Goal: Navigation & Orientation: Find specific page/section

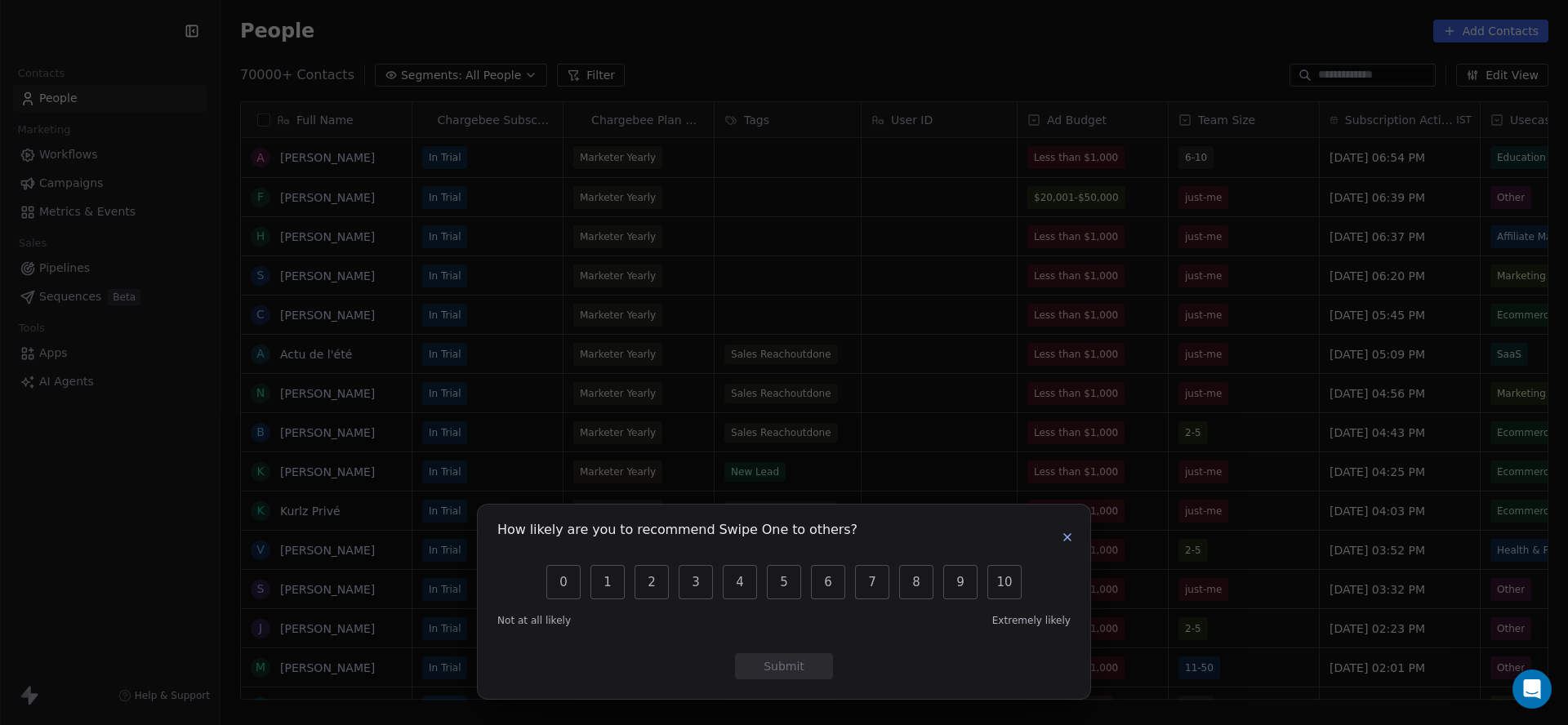
scroll to position [638, 1348]
click at [1073, 538] on icon "button" at bounding box center [1068, 538] width 13 height 13
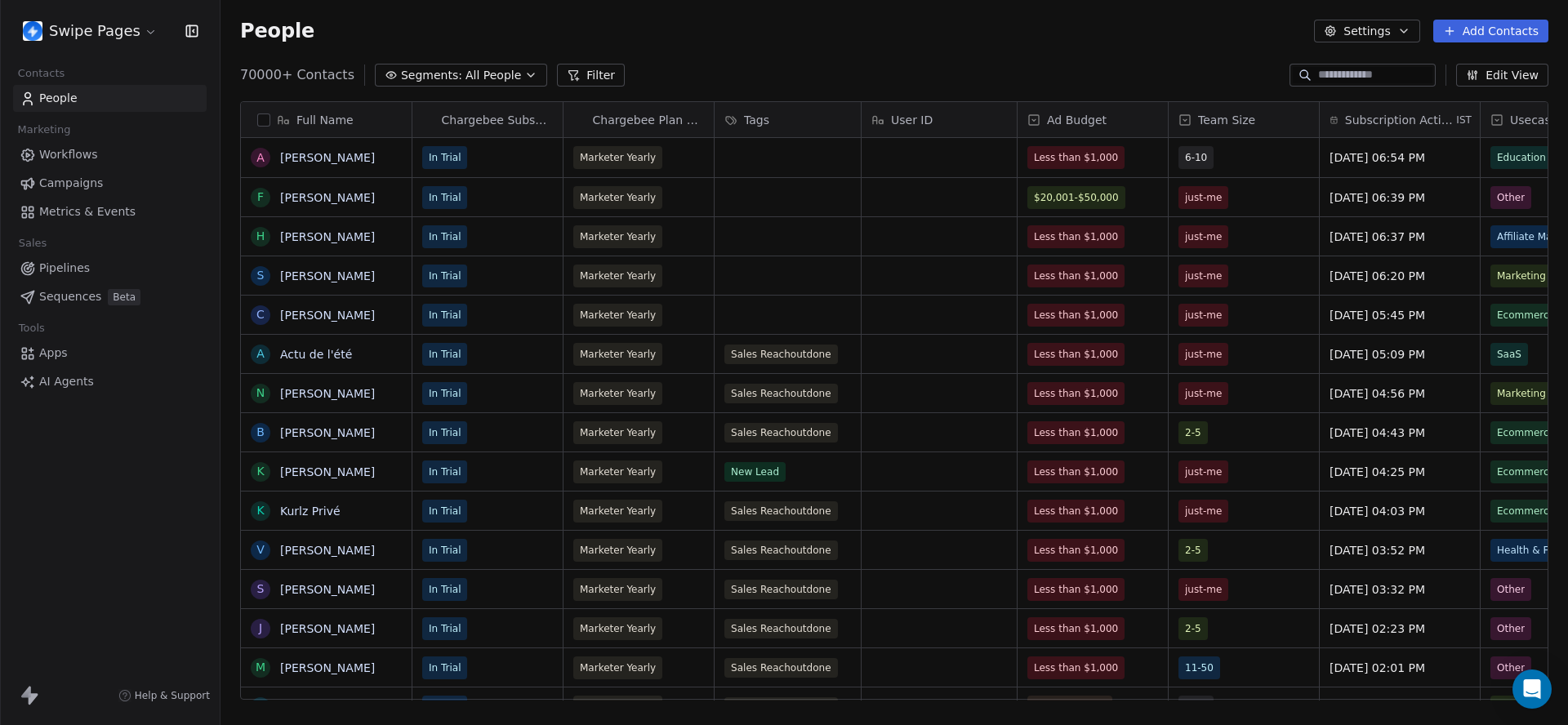
click at [123, 215] on span "Metrics & Events" at bounding box center [88, 212] width 96 height 17
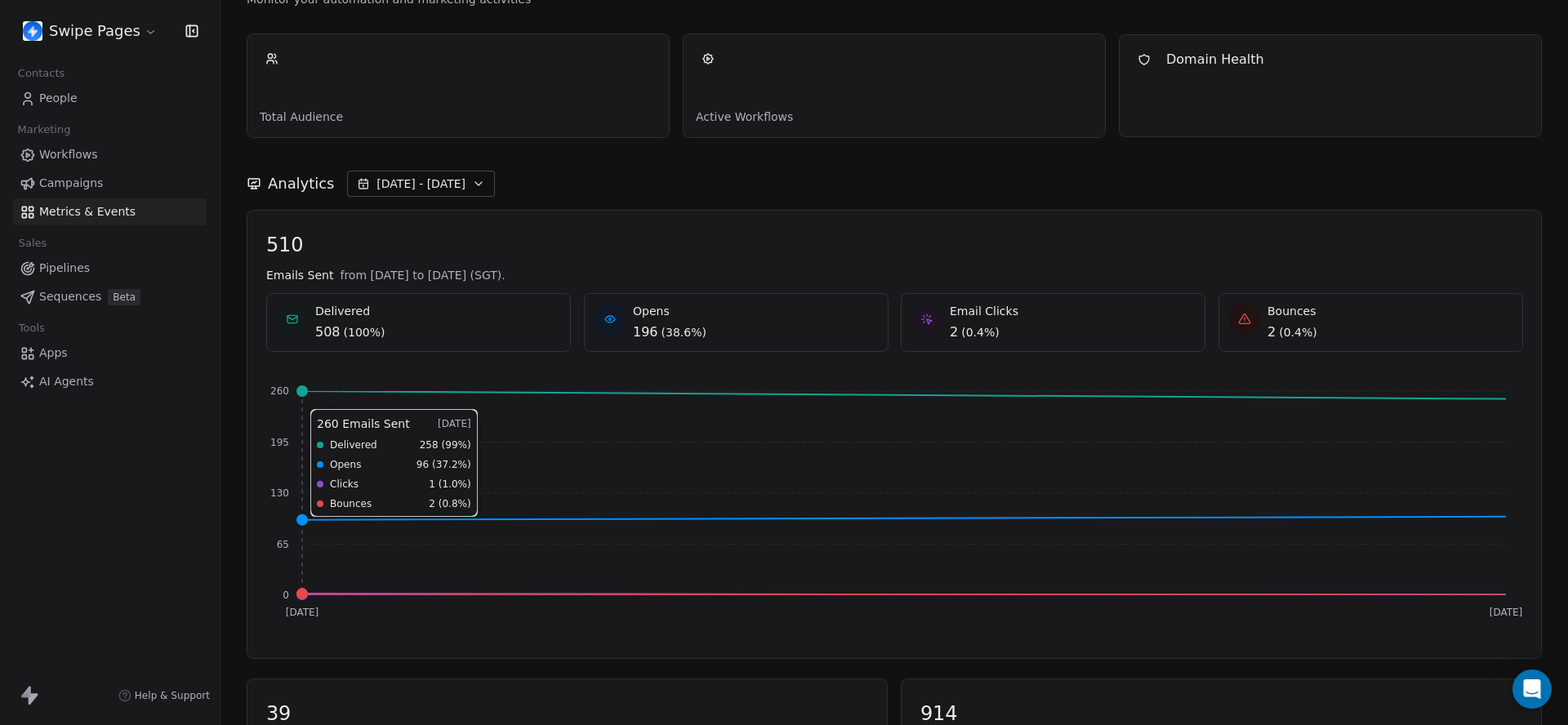
scroll to position [74, 0]
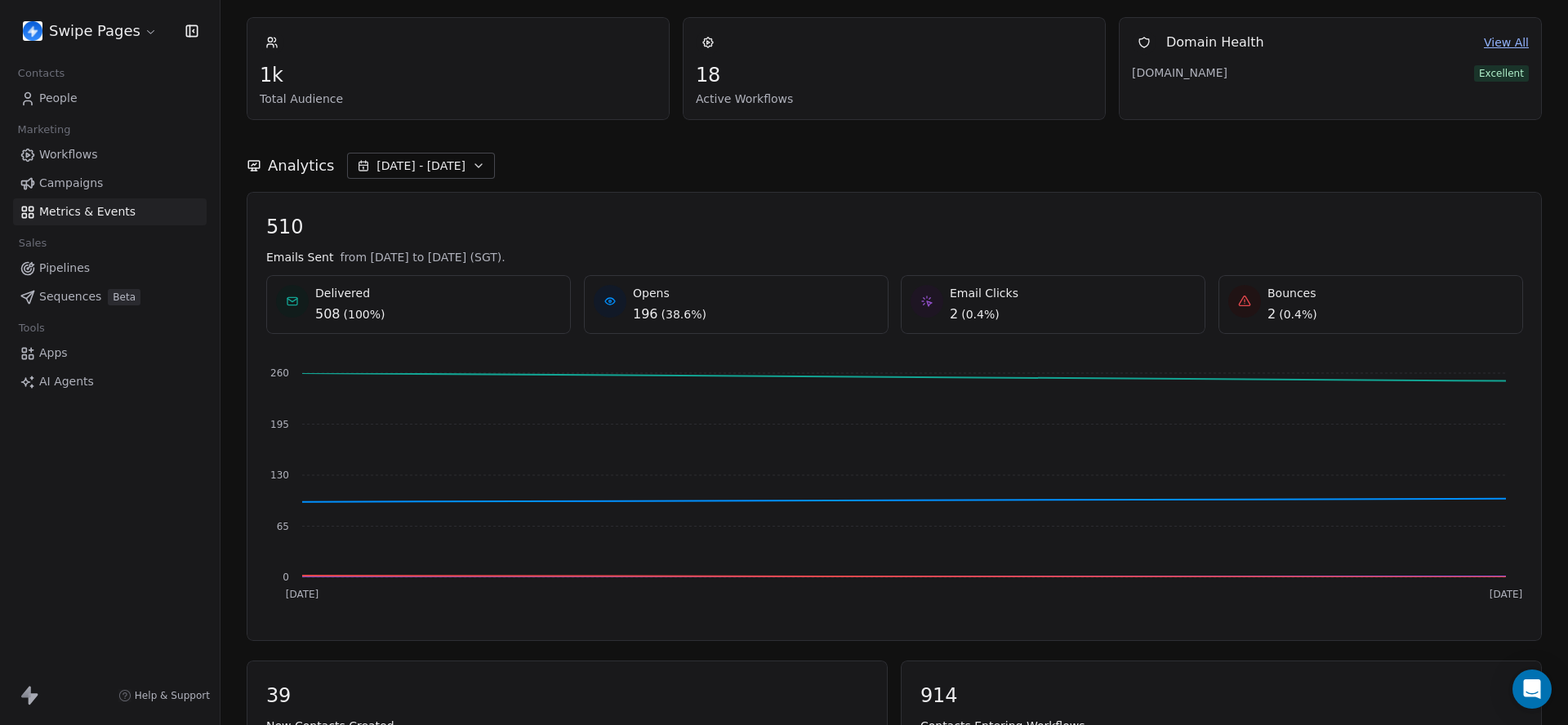
click at [477, 171] on button "Sep 15 - Sep 16" at bounding box center [421, 165] width 148 height 26
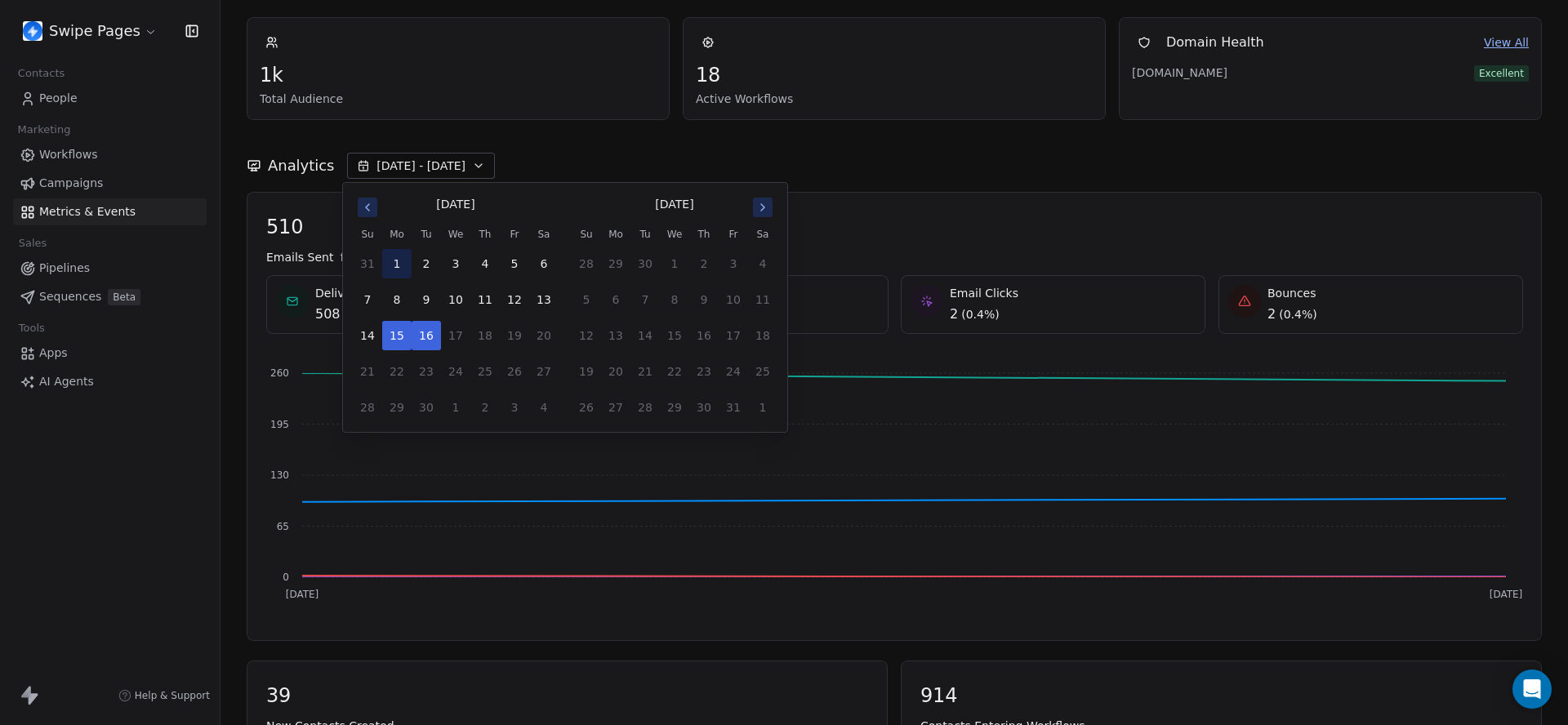
click at [392, 255] on button "1" at bounding box center [396, 263] width 30 height 30
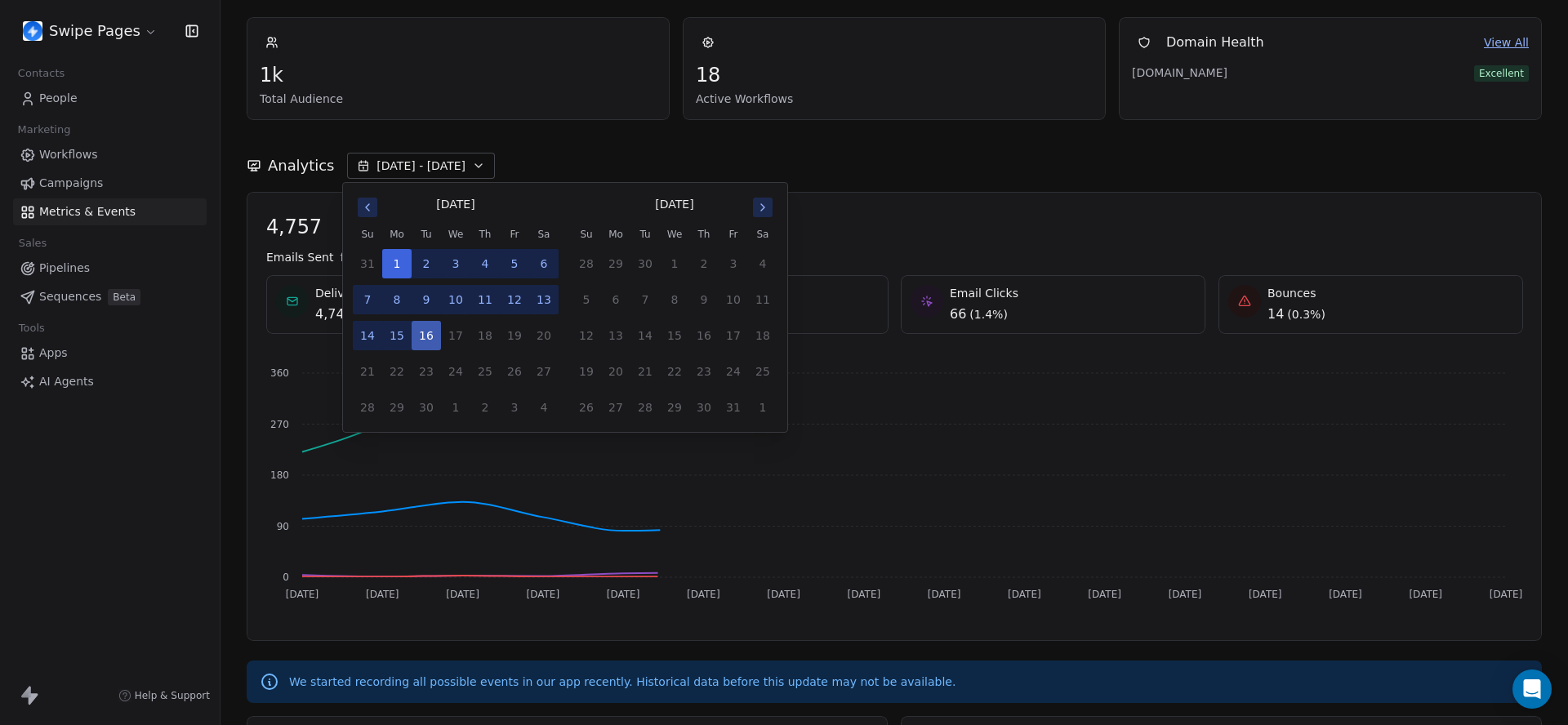
click at [435, 333] on button "16" at bounding box center [426, 336] width 30 height 30
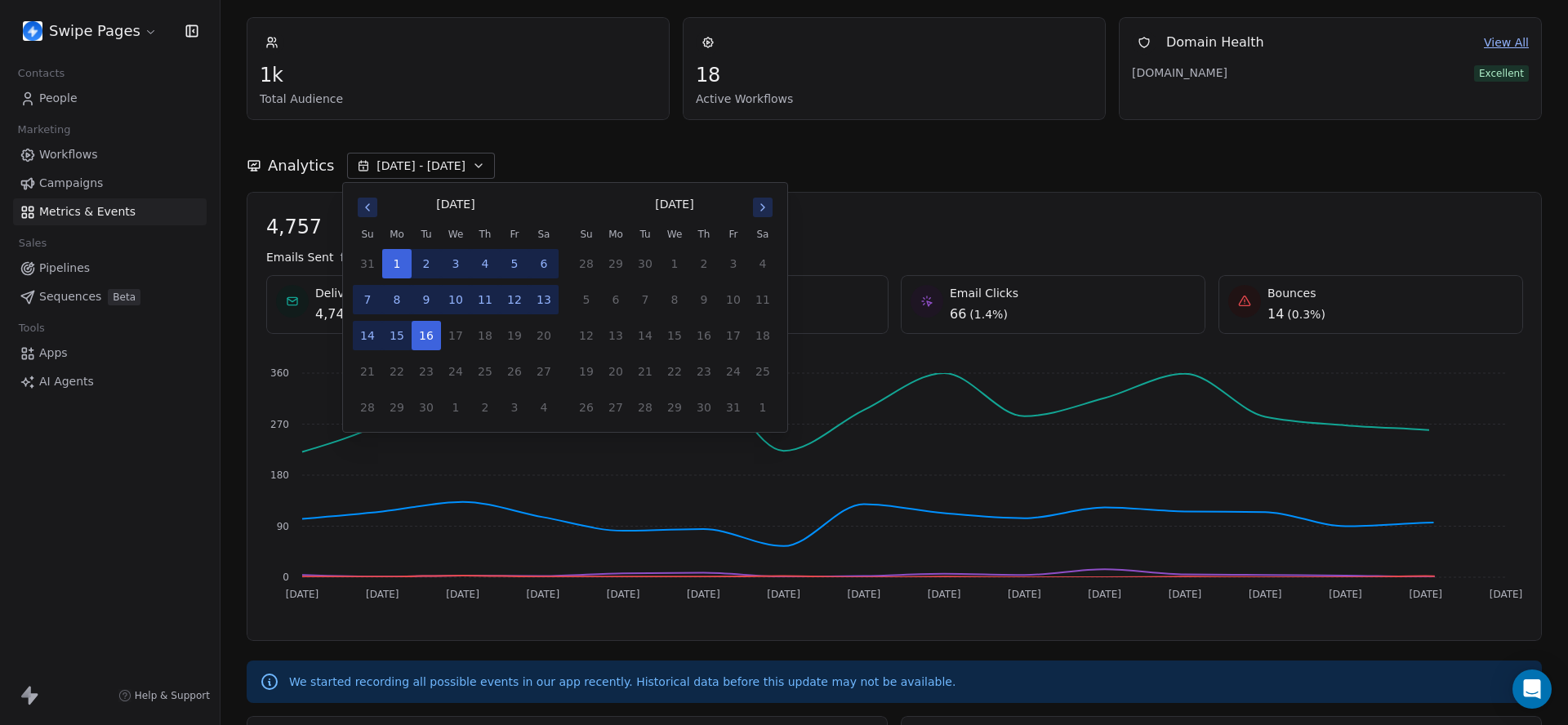
click at [825, 162] on div "Analytics Sep 01 - Sep 16" at bounding box center [894, 165] width 1295 height 26
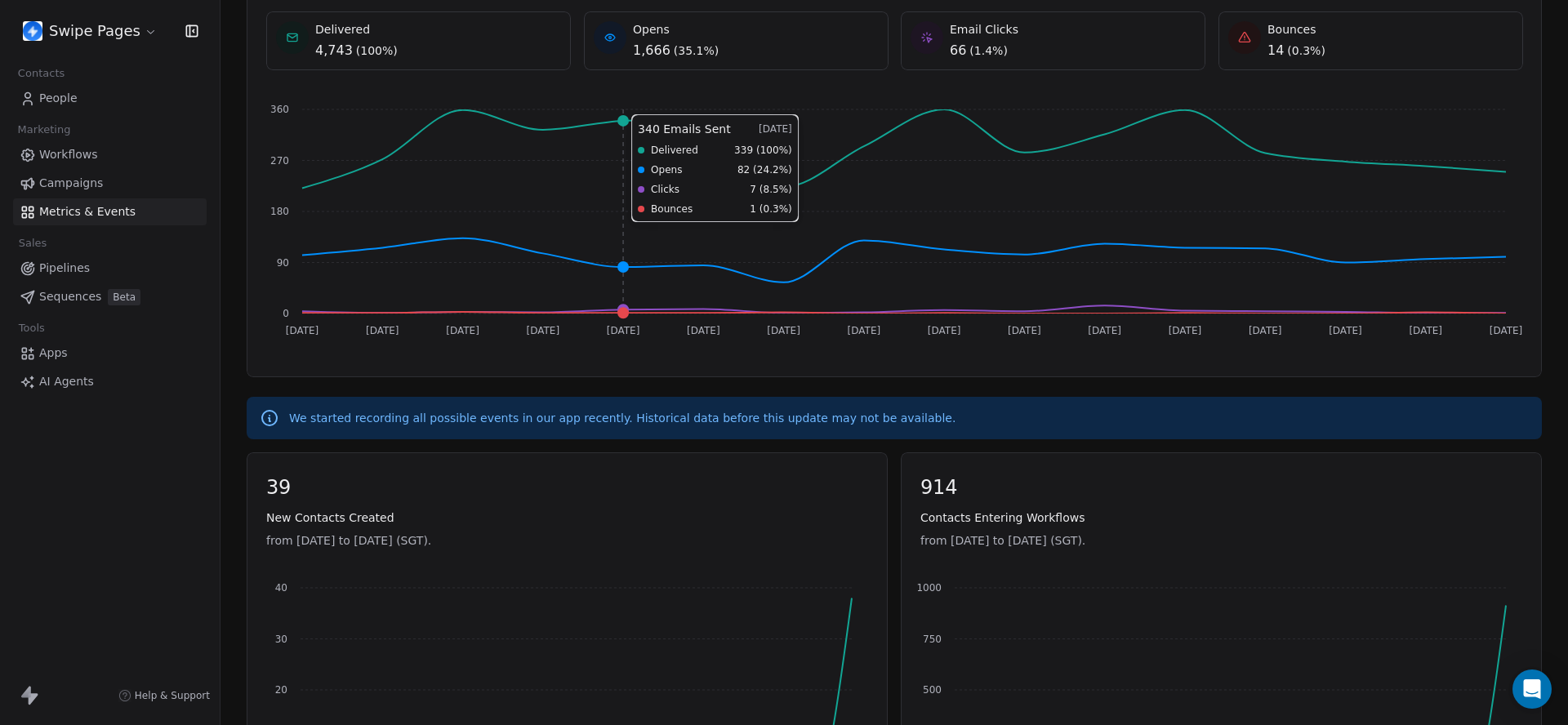
scroll to position [0, 0]
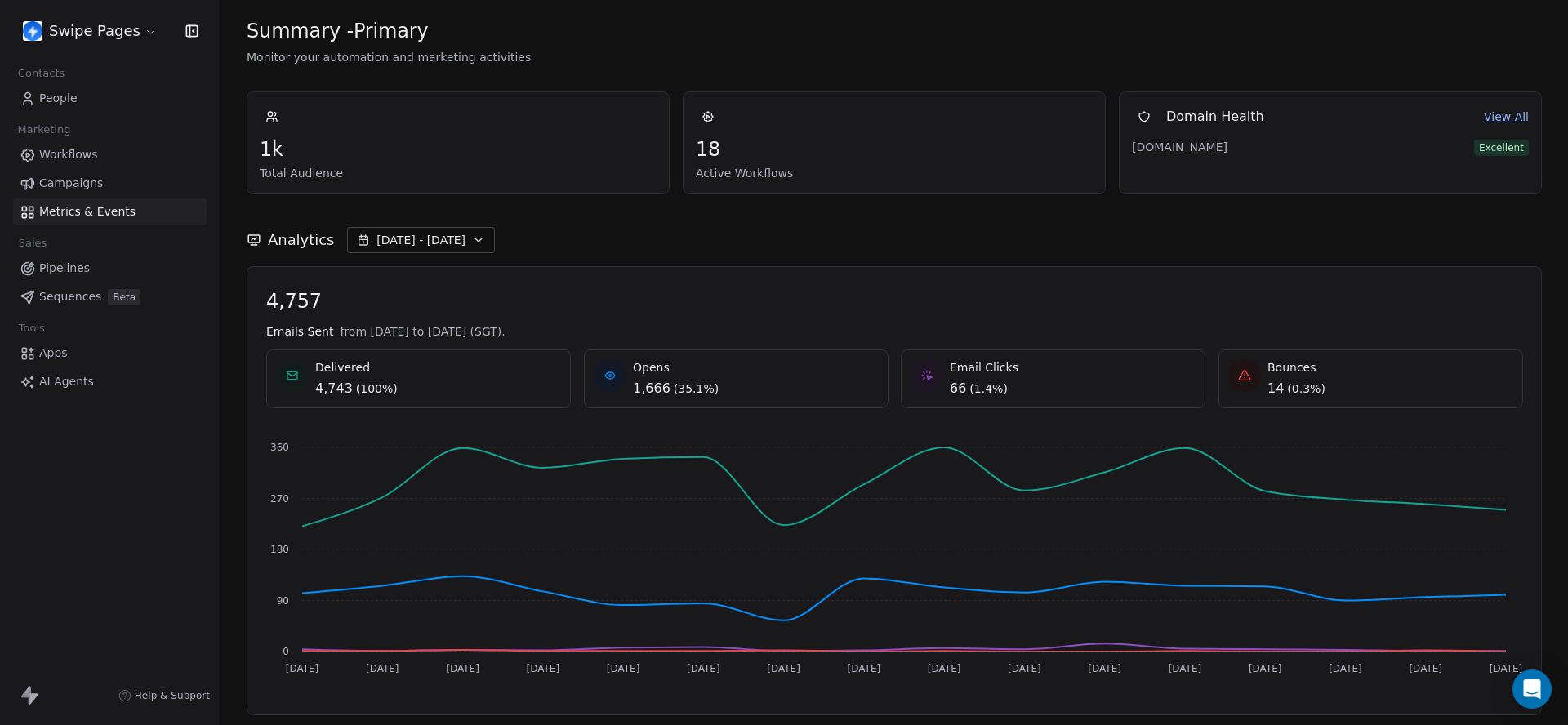
click at [96, 151] on link "Workflows" at bounding box center [110, 155] width 193 height 27
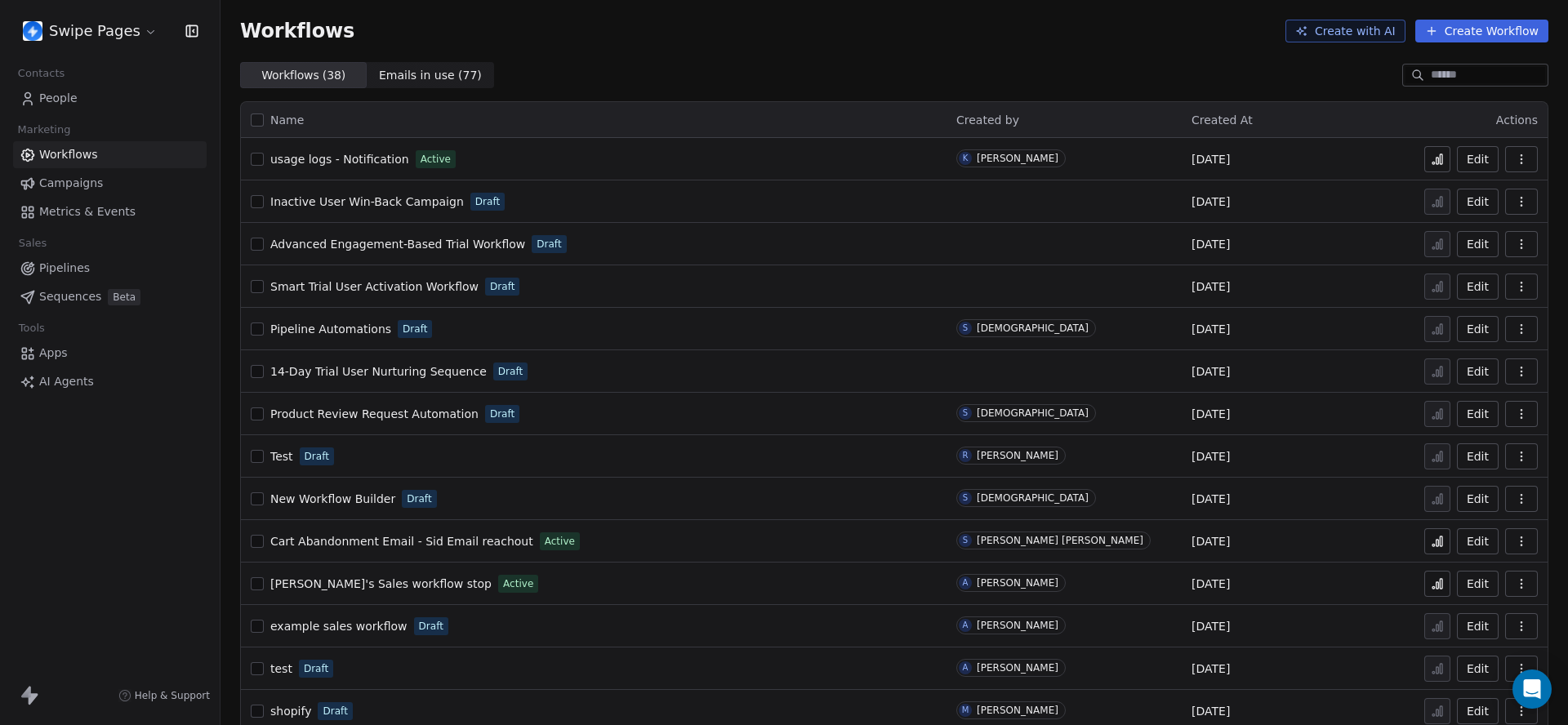
click at [64, 102] on span "People" at bounding box center [59, 98] width 38 height 17
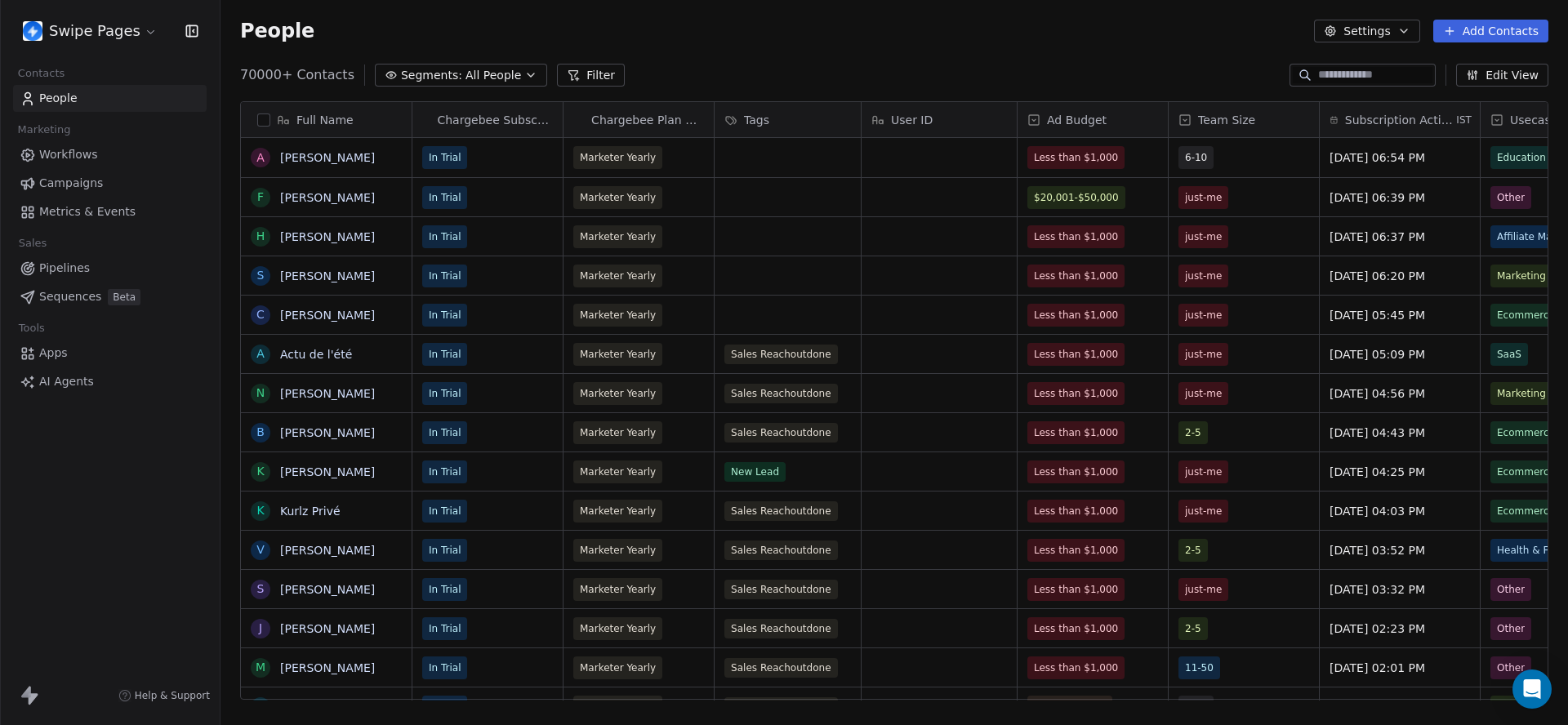
scroll to position [638, 1348]
click at [588, 79] on button "Filter" at bounding box center [591, 75] width 67 height 23
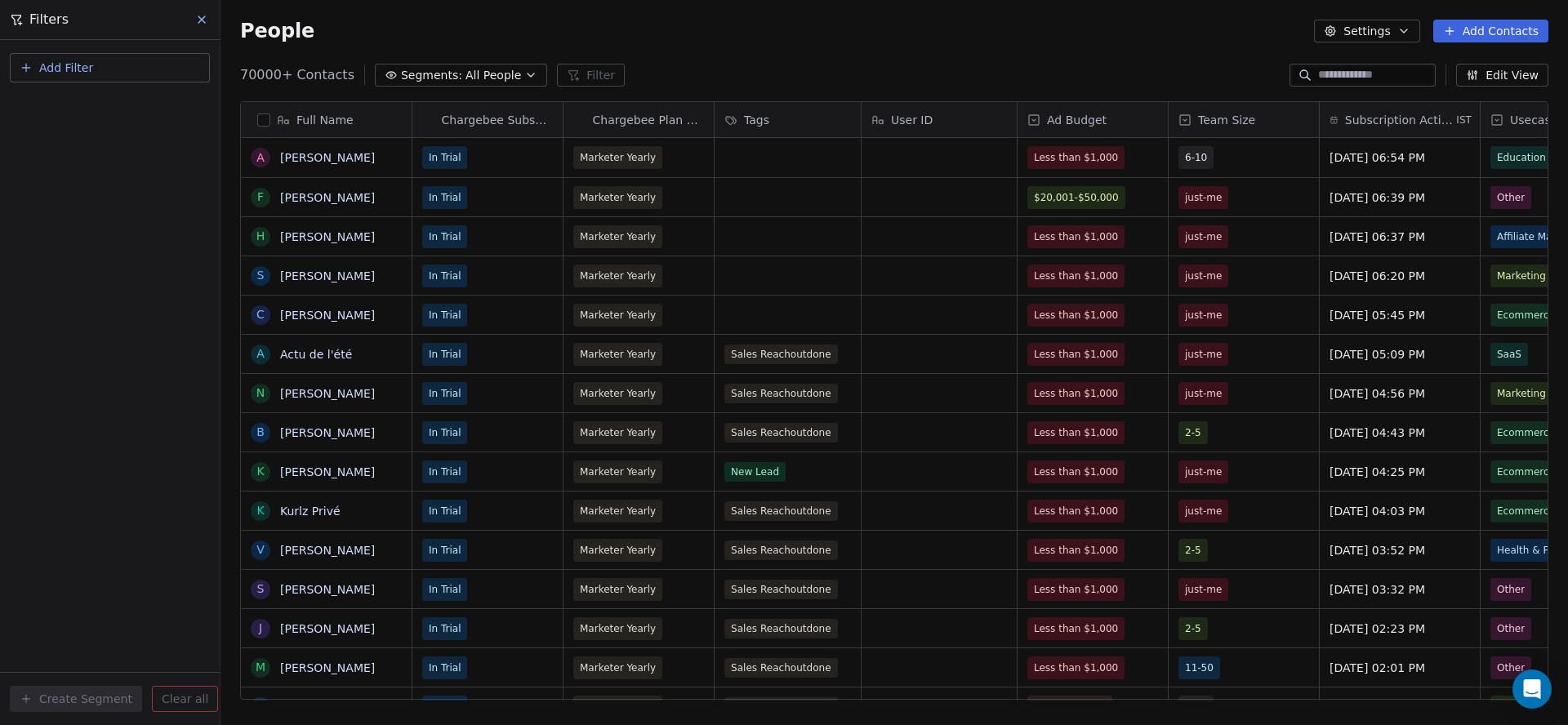
click at [493, 78] on span "All People" at bounding box center [493, 76] width 56 height 17
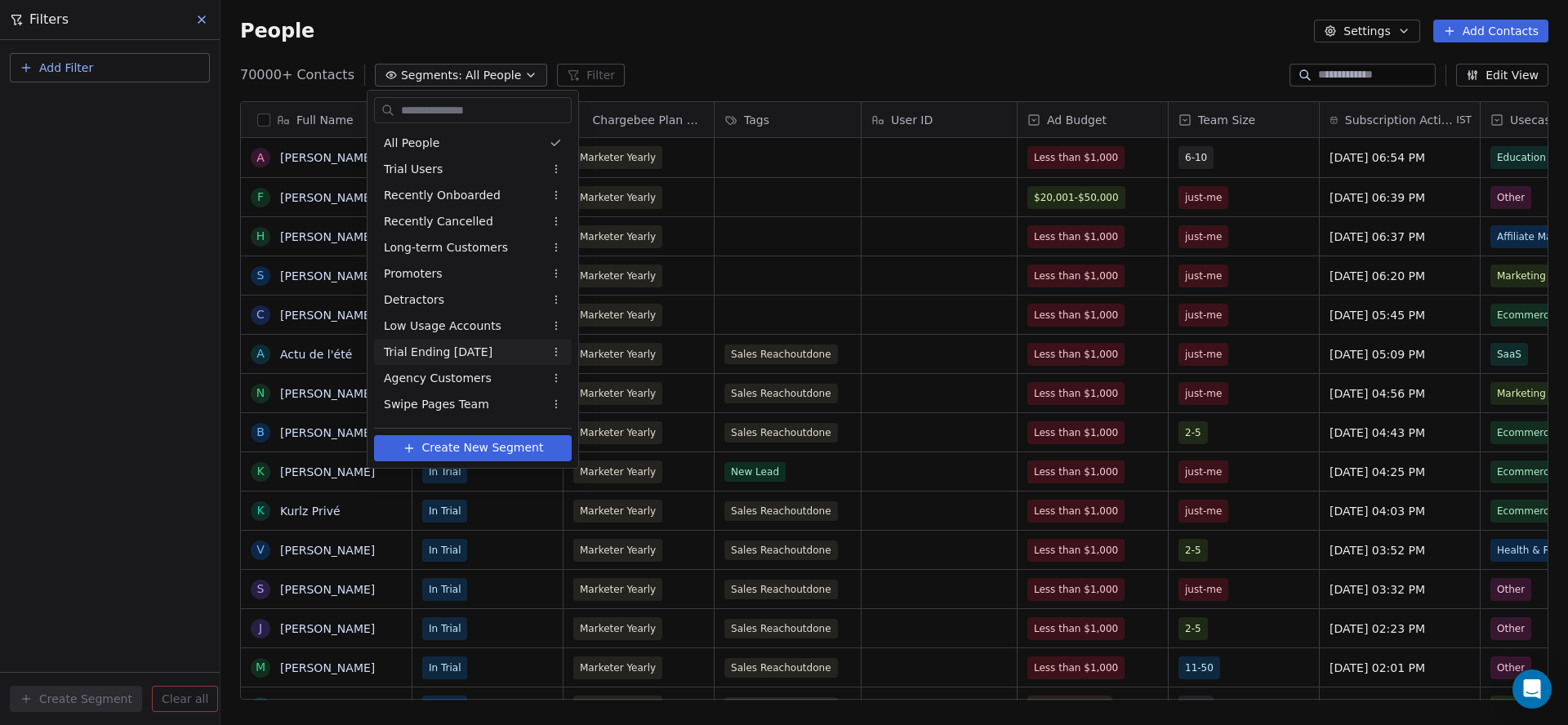
click at [493, 339] on div "Trial Ending in 3 Days" at bounding box center [472, 351] width 197 height 26
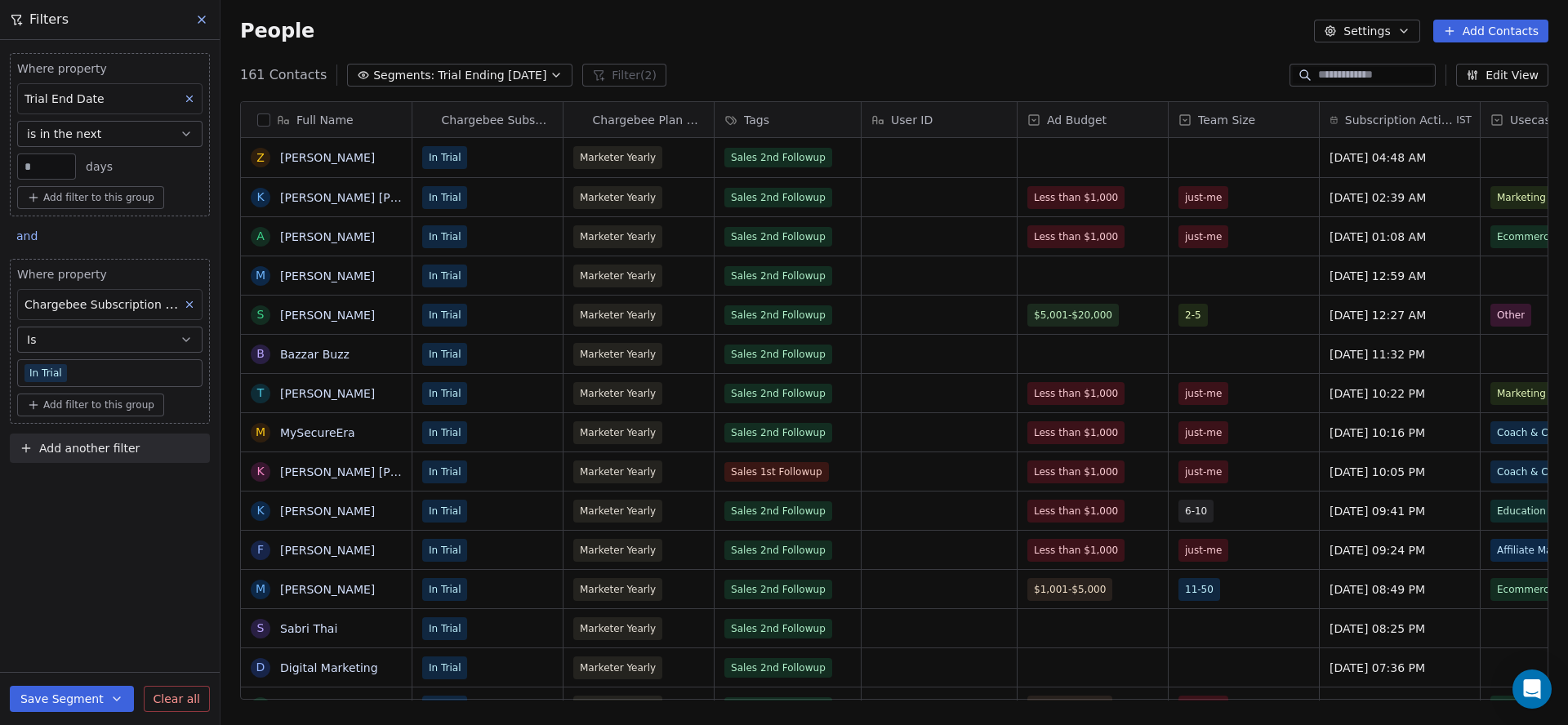
click at [208, 15] on button at bounding box center [202, 19] width 24 height 23
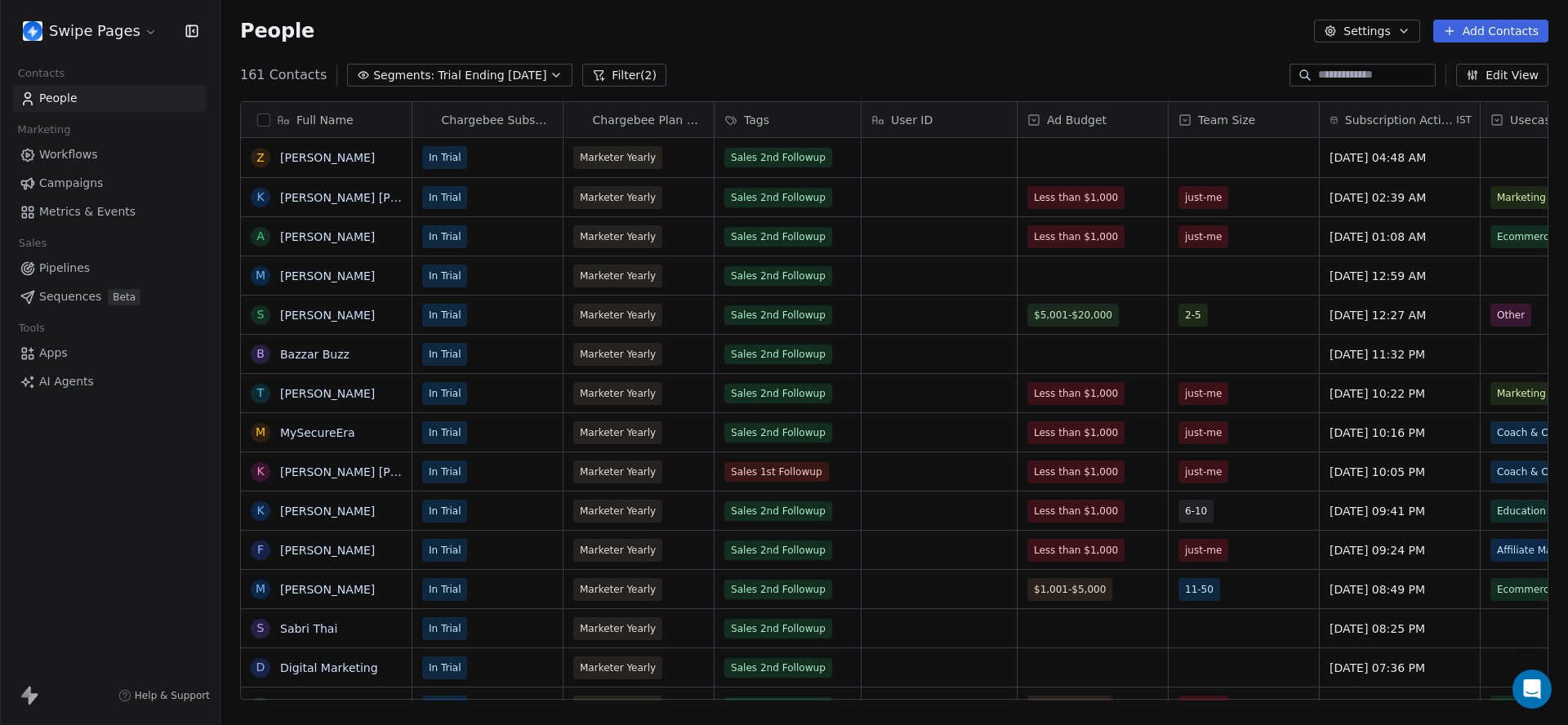
click at [107, 264] on link "Pipelines" at bounding box center [110, 268] width 193 height 27
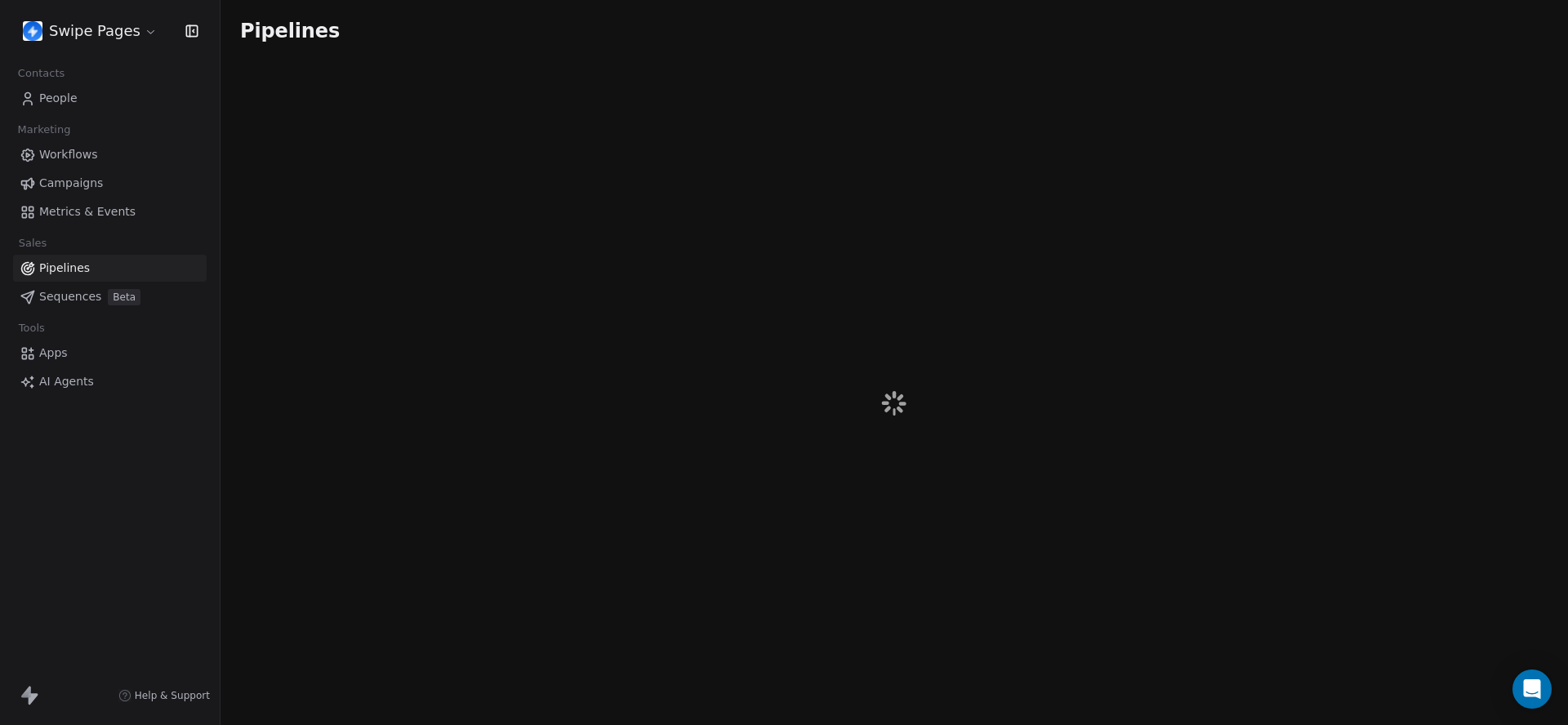
click at [94, 152] on span "Workflows" at bounding box center [68, 155] width 59 height 17
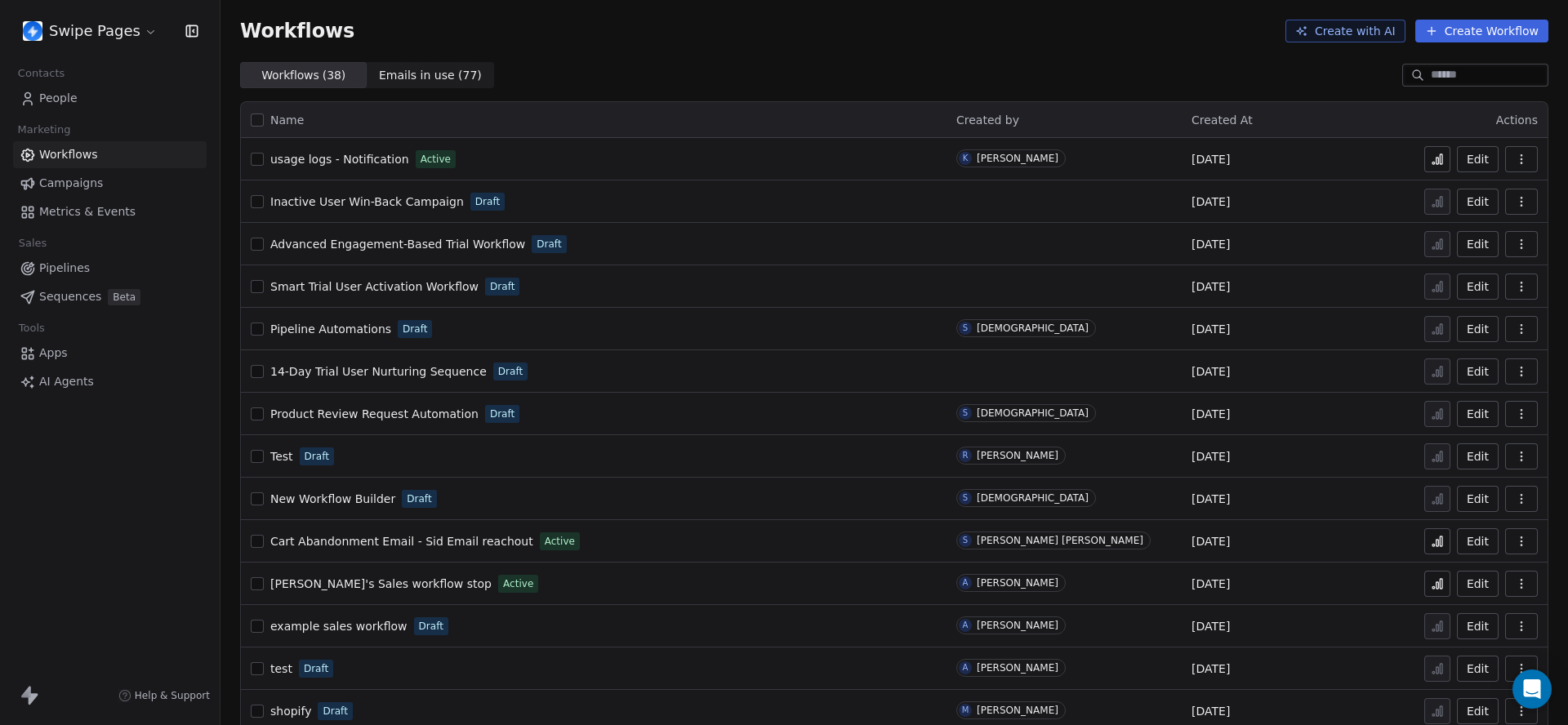
scroll to position [1040, 0]
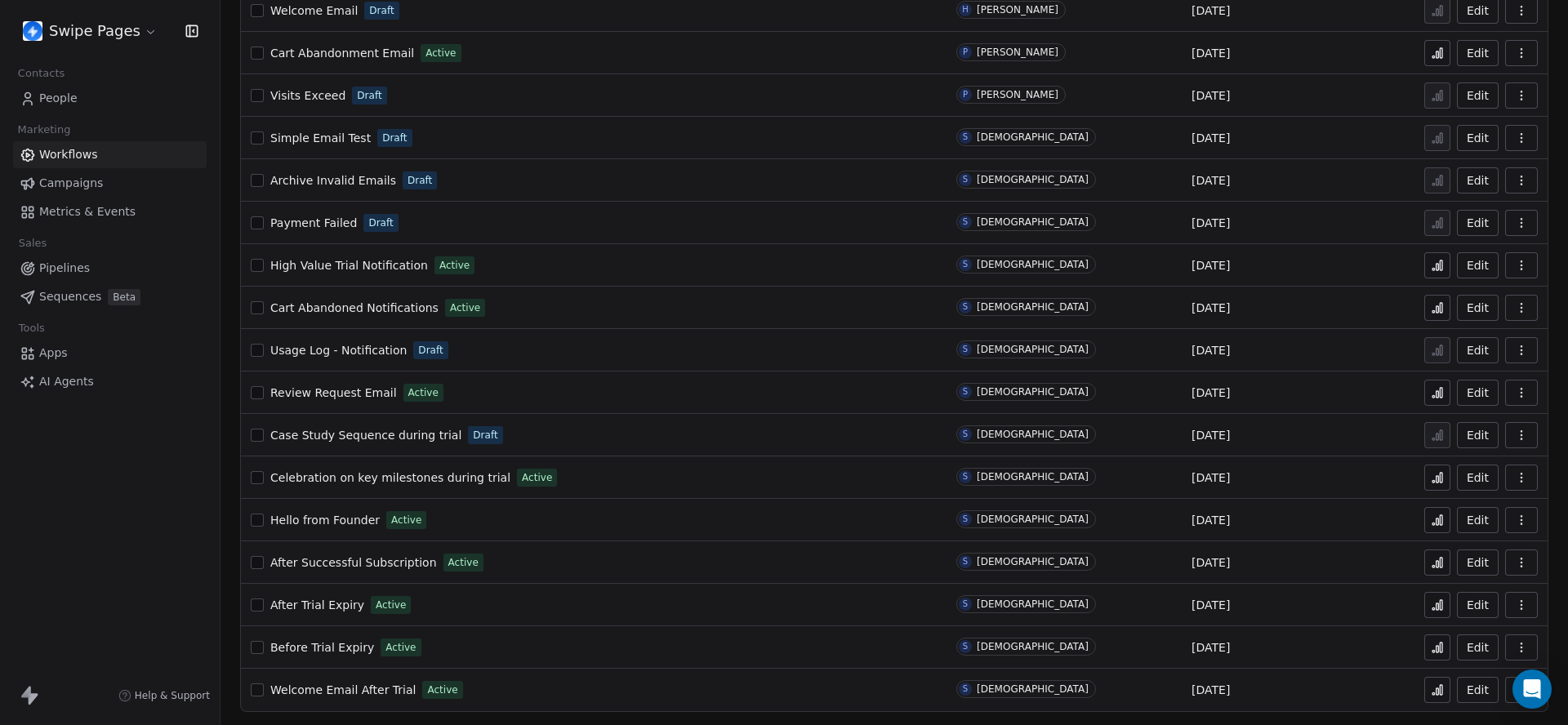
click at [348, 645] on span "Before Trial Expiry" at bounding box center [322, 647] width 104 height 13
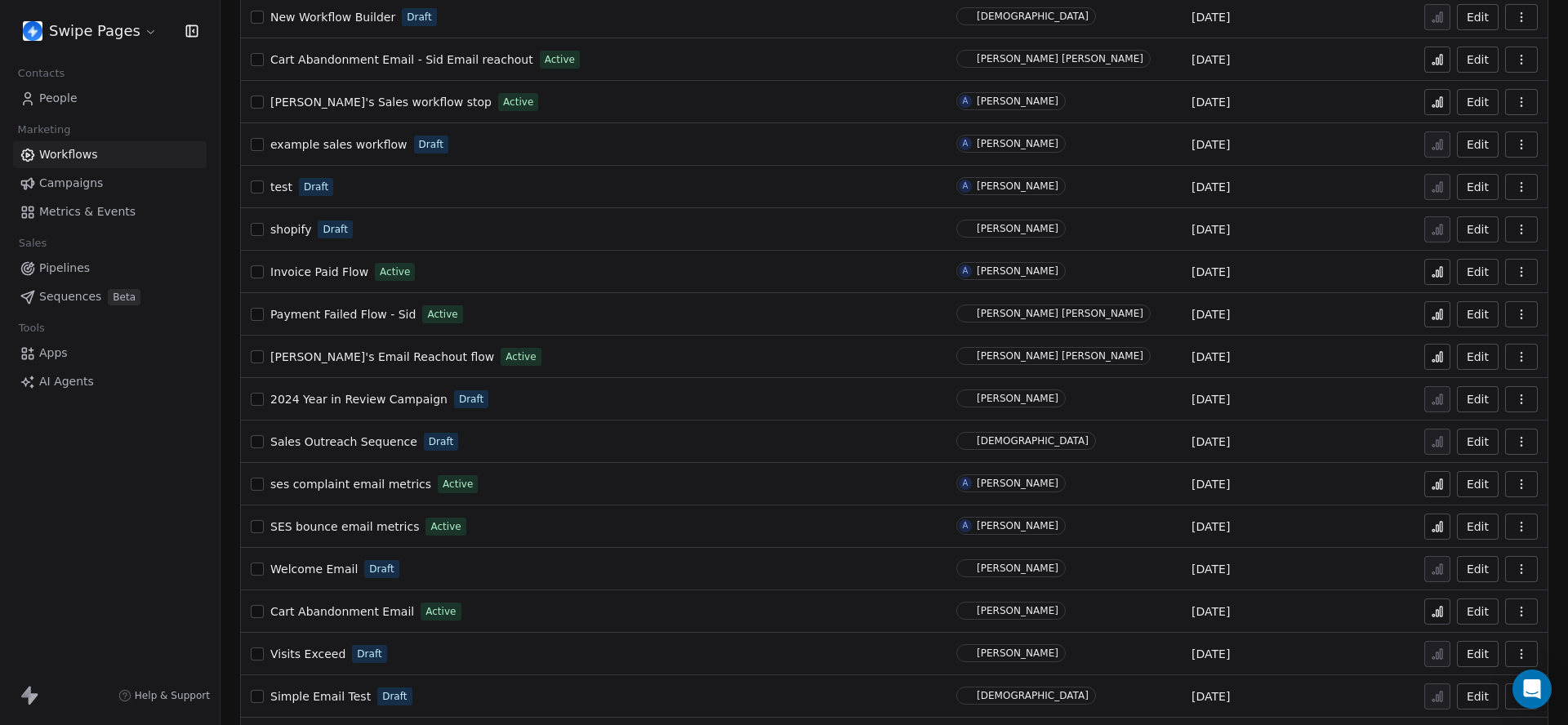
scroll to position [1040, 0]
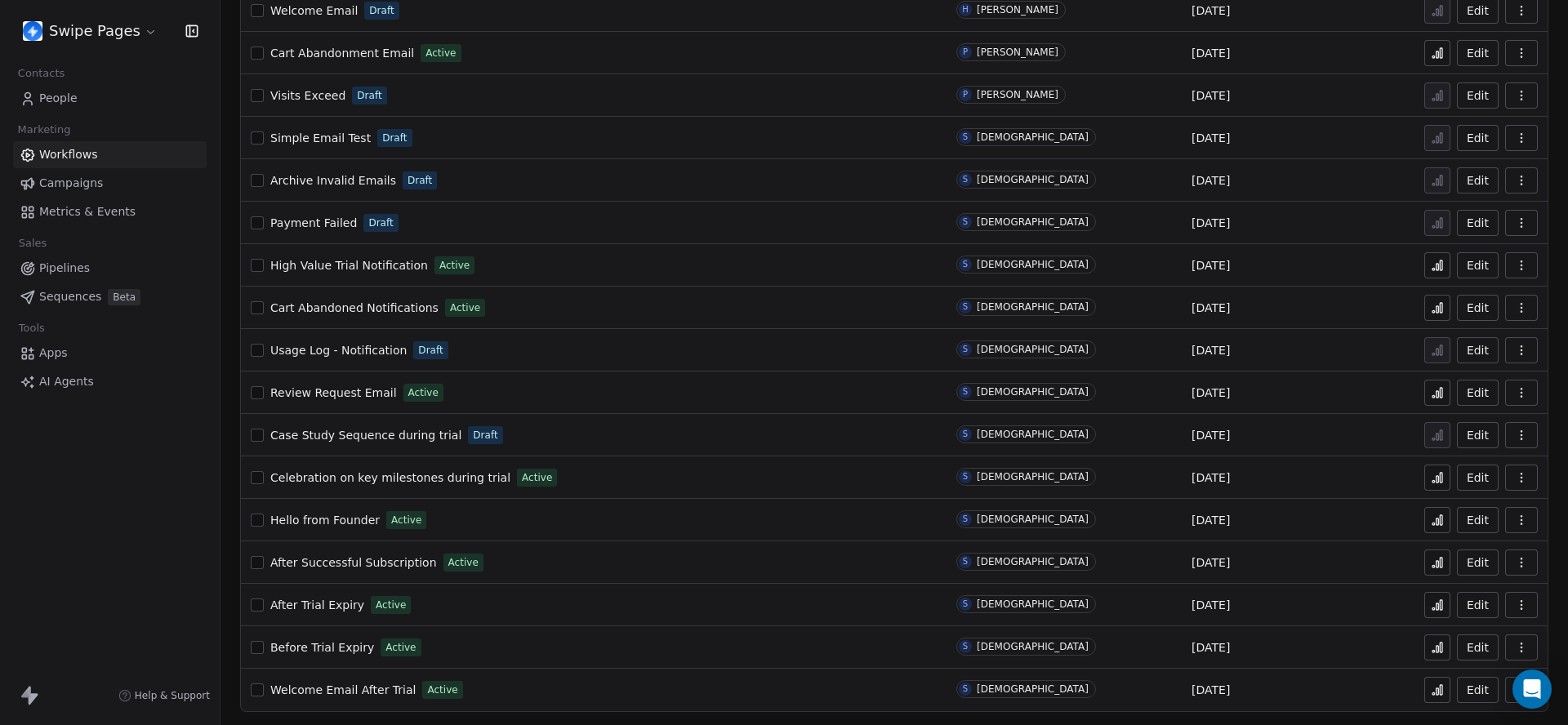
click at [1429, 640] on button at bounding box center [1437, 647] width 26 height 26
